Goal: Task Accomplishment & Management: Use online tool/utility

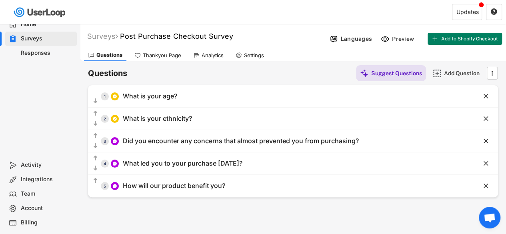
click at [42, 28] on div "Home" at bounding box center [41, 24] width 72 height 14
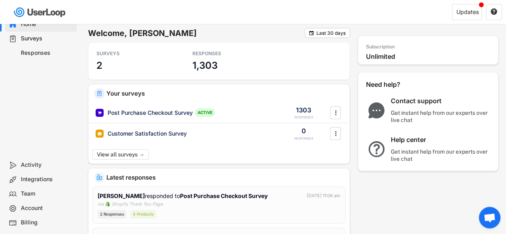
click at [47, 53] on div "Responses" at bounding box center [47, 53] width 53 height 8
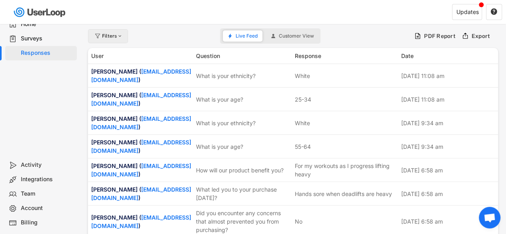
click at [119, 39] on div "Filters" at bounding box center [108, 36] width 40 height 14
select select
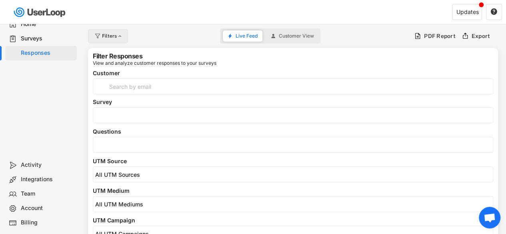
select select
click at [180, 150] on span at bounding box center [292, 145] width 399 height 10
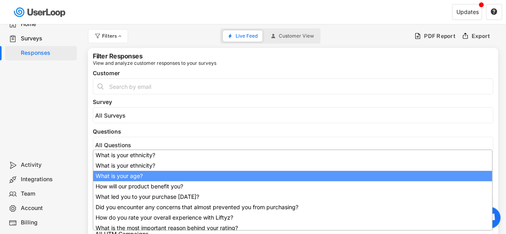
scroll to position [13, 0]
select select "1348695171700984260__LOOKUP__1752230797267x552758093318979600"
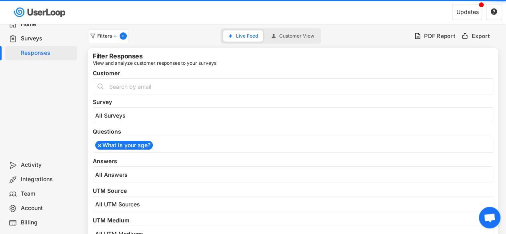
select select
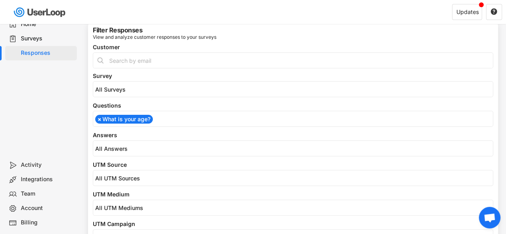
scroll to position [0, 0]
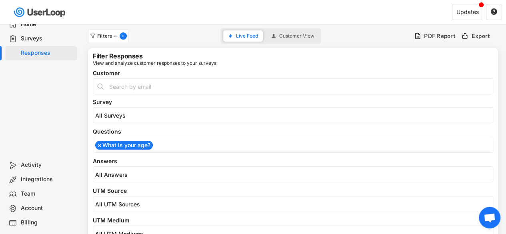
click at [98, 146] on span "×" at bounding box center [100, 145] width 4 height 6
select select
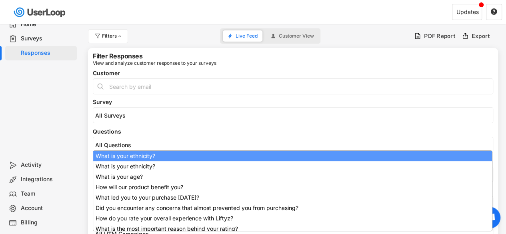
click at [353, 34] on div "Filters Live Feed Customer View PDF Report Export" at bounding box center [293, 36] width 410 height 16
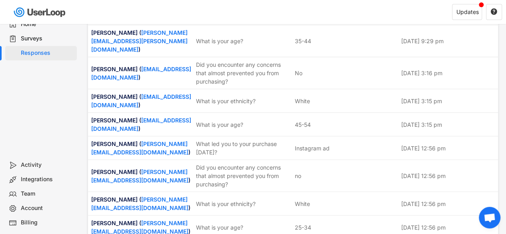
scroll to position [1126, 0]
